Goal: Task Accomplishment & Management: Use online tool/utility

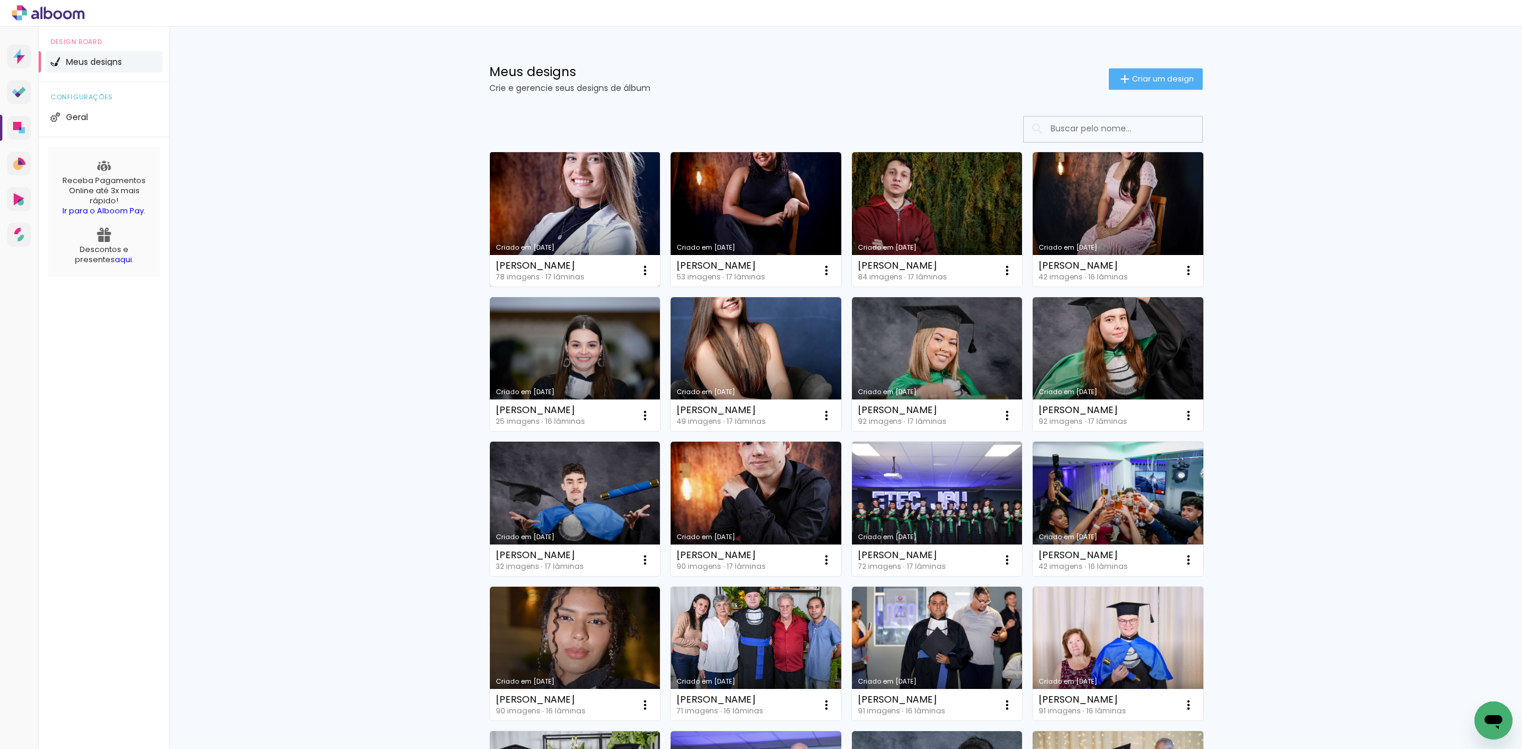
click at [569, 219] on link "Criado em [DATE]" at bounding box center [575, 219] width 171 height 134
click at [555, 190] on link "Criado em [DATE]" at bounding box center [575, 219] width 171 height 134
